Goal: Information Seeking & Learning: Learn about a topic

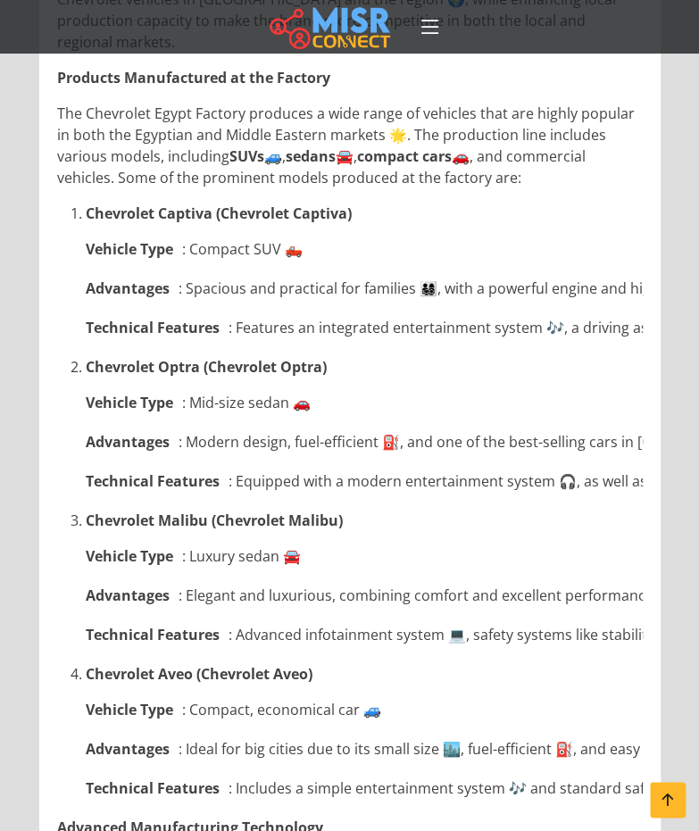
scroll to position [2066, 0]
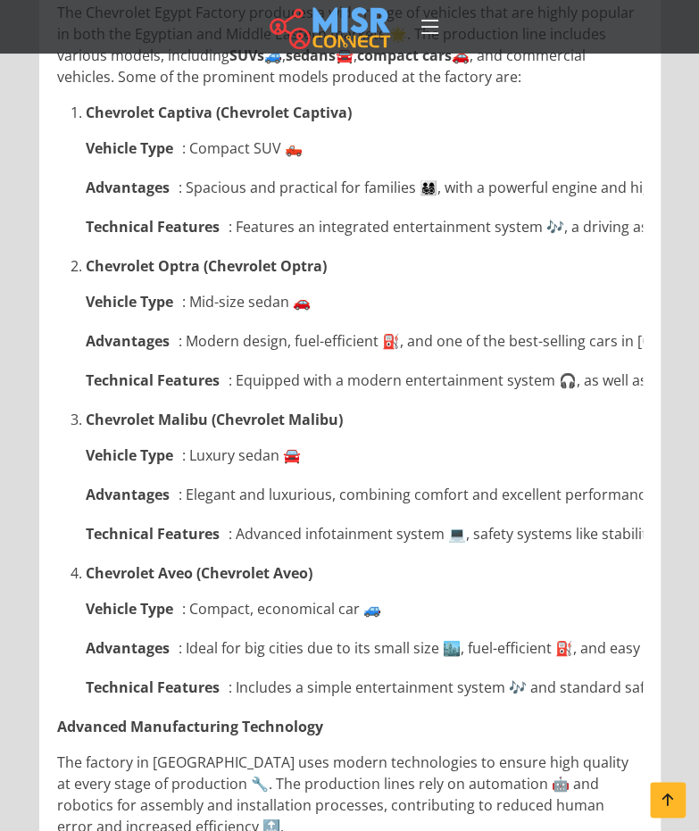
click at [296, 616] on ul "Vehicle Type : Compact, economical car 🚙 Advantages : Ideal for big cities due …" at bounding box center [364, 648] width 557 height 100
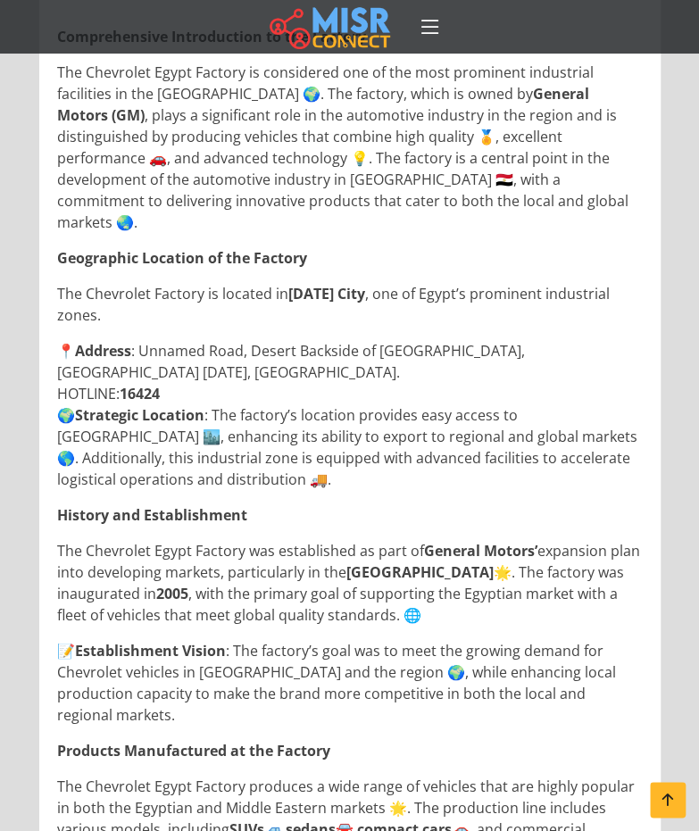
scroll to position [1433, 0]
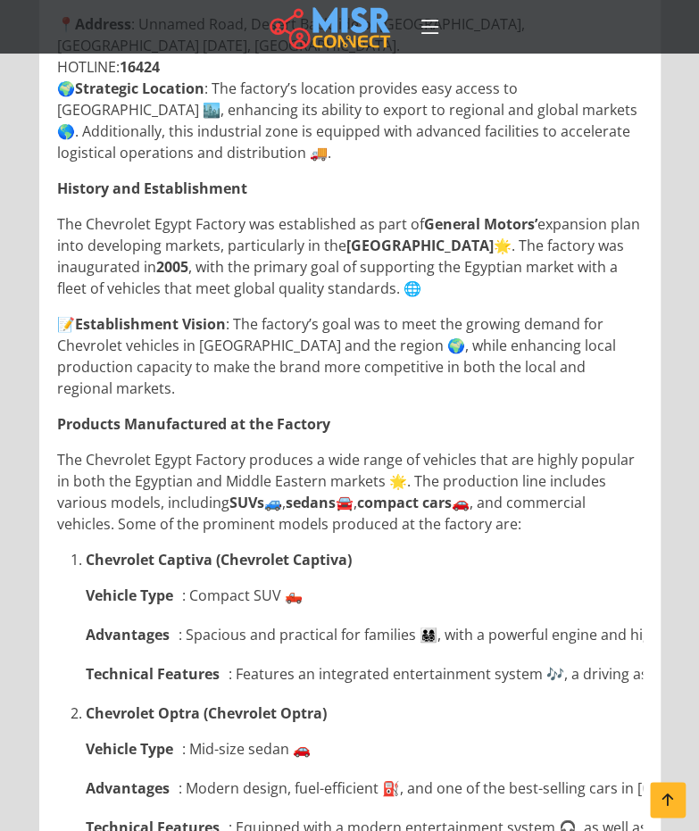
click at [173, 213] on p "The Chevrolet Egypt Factory was established as part of General Motors’ expansio…" at bounding box center [350, 256] width 586 height 86
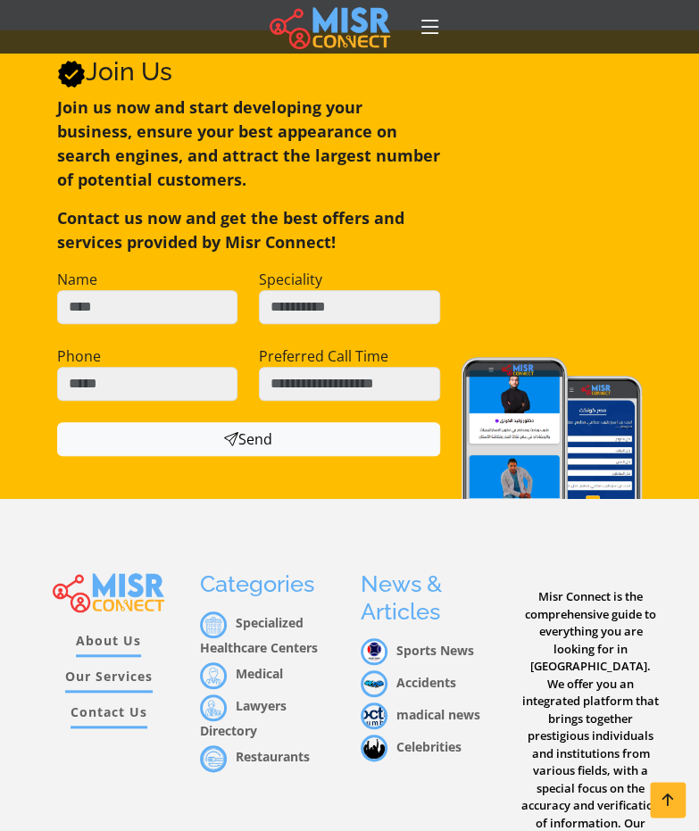
scroll to position [3726, 0]
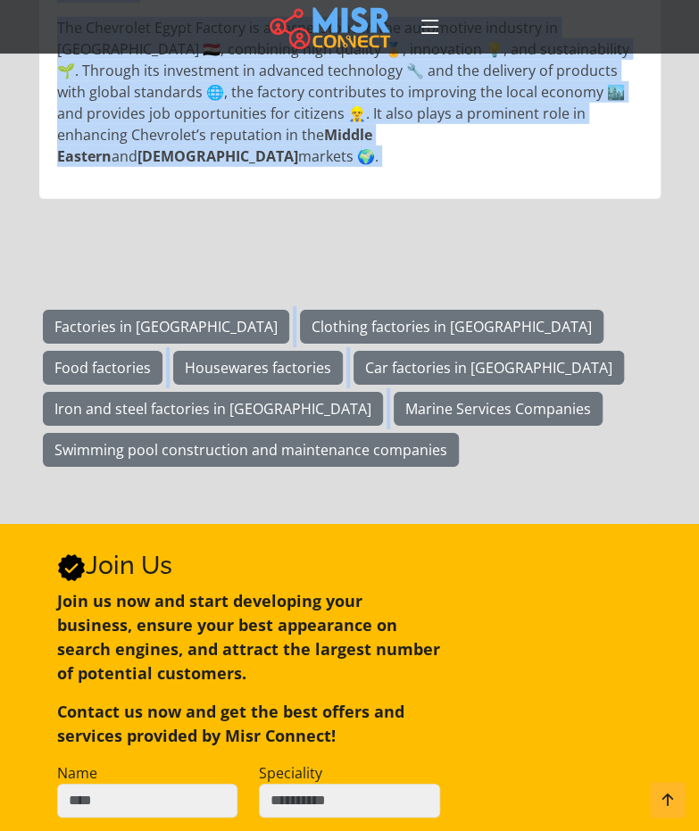
drag, startPoint x: 62, startPoint y: 158, endPoint x: 370, endPoint y: 124, distance: 310.7
copy div "loremipsumdo Sitametconse ad eli Seddoei Tem Incididun Utlab Etdolor ma aliquae…"
